Goal: Information Seeking & Learning: Learn about a topic

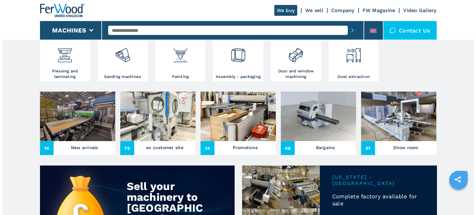
scroll to position [186, 0]
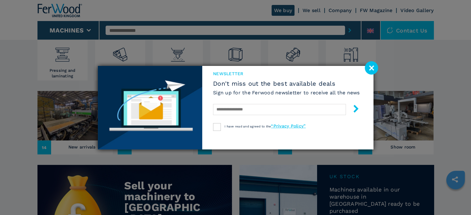
click at [374, 67] on image at bounding box center [371, 67] width 13 height 13
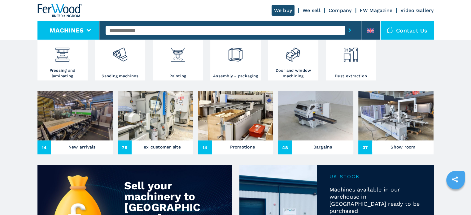
click at [88, 31] on icon at bounding box center [89, 30] width 4 height 3
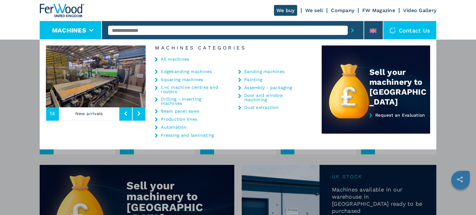
click at [194, 134] on link "Pressing and laminating" at bounding box center [187, 135] width 53 height 4
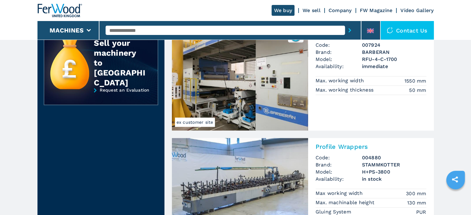
scroll to position [279, 0]
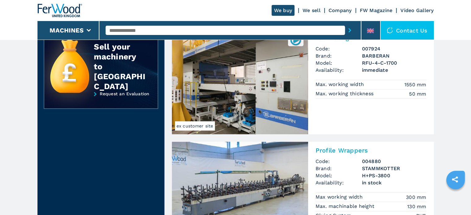
click at [226, 91] on img at bounding box center [240, 81] width 136 height 105
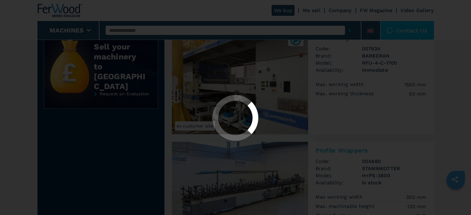
scroll to position [0, 0]
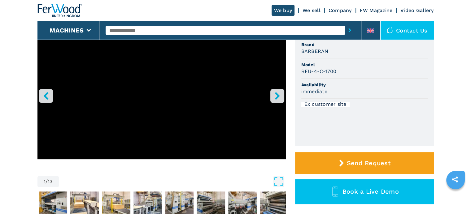
scroll to position [62, 0]
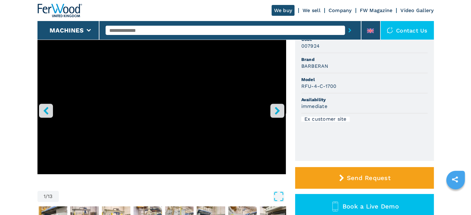
click at [278, 111] on icon "right-button" at bounding box center [277, 111] width 5 height 8
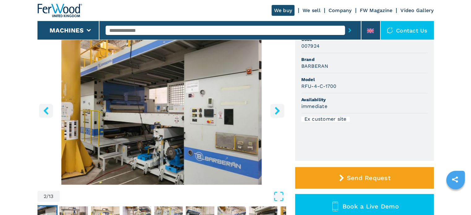
click at [278, 111] on icon "right-button" at bounding box center [277, 111] width 5 height 8
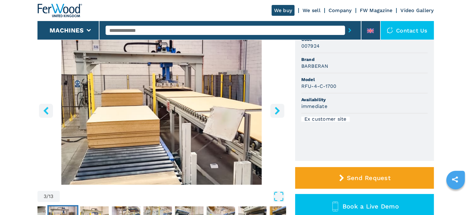
click at [278, 111] on icon "right-button" at bounding box center [277, 111] width 5 height 8
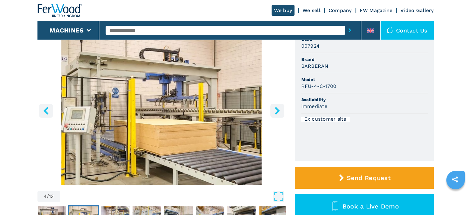
click at [278, 111] on icon "right-button" at bounding box center [277, 111] width 5 height 8
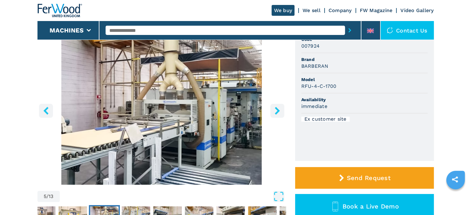
click at [278, 111] on icon "right-button" at bounding box center [277, 111] width 5 height 8
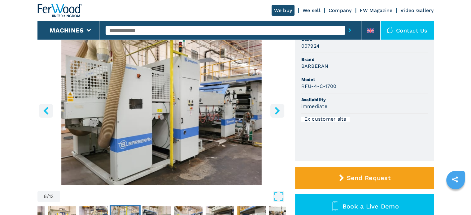
click at [278, 111] on icon "right-button" at bounding box center [277, 111] width 5 height 8
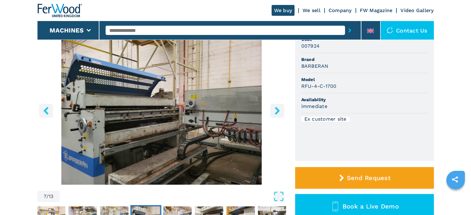
click at [278, 111] on icon "right-button" at bounding box center [277, 111] width 5 height 8
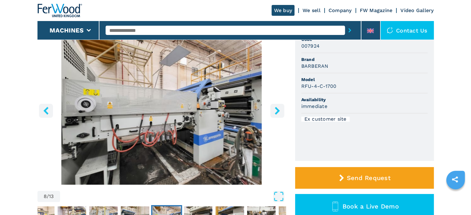
click at [278, 111] on icon "right-button" at bounding box center [277, 111] width 5 height 8
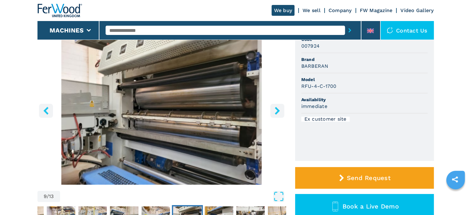
click at [278, 111] on icon "right-button" at bounding box center [277, 111] width 5 height 8
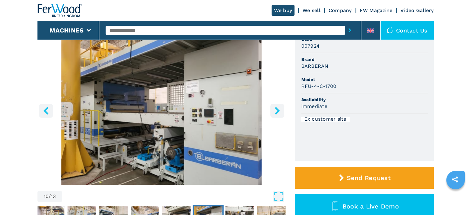
click at [278, 111] on icon "right-button" at bounding box center [277, 111] width 5 height 8
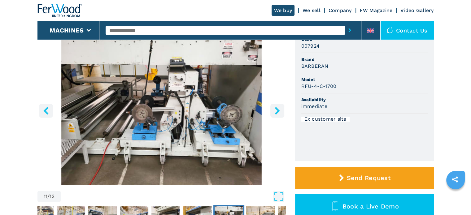
click at [278, 111] on icon "right-button" at bounding box center [277, 111] width 5 height 8
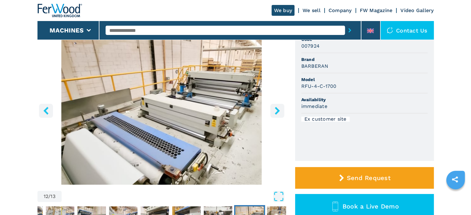
click at [278, 111] on icon "right-button" at bounding box center [277, 111] width 5 height 8
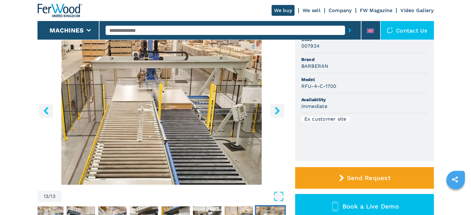
click at [278, 111] on icon "right-button" at bounding box center [277, 111] width 5 height 8
